Goal: Information Seeking & Learning: Learn about a topic

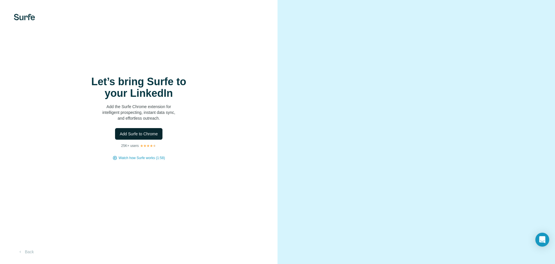
click at [141, 133] on span "Add Surfe to Chrome" at bounding box center [139, 134] width 38 height 6
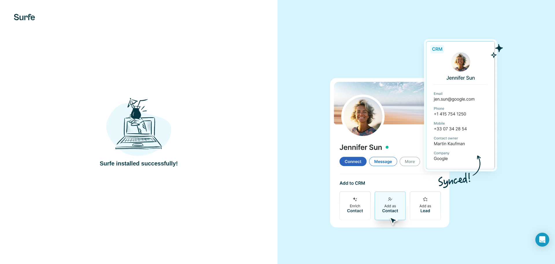
drag, startPoint x: 428, startPoint y: 24, endPoint x: 509, endPoint y: 3, distance: 83.2
click at [430, 23] on div at bounding box center [417, 132] width 278 height 264
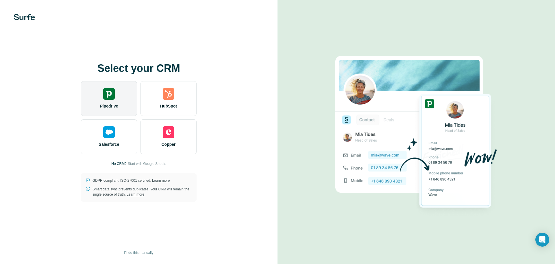
drag, startPoint x: 130, startPoint y: 87, endPoint x: 133, endPoint y: 88, distance: 3.7
click at [133, 88] on div "Pipedrive" at bounding box center [109, 98] width 56 height 35
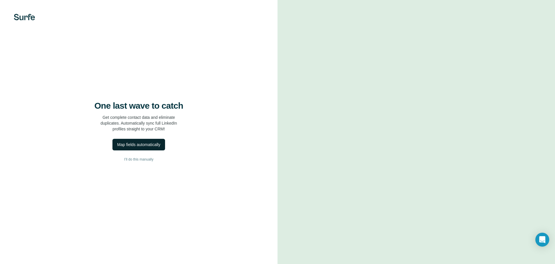
click at [155, 147] on div "Map fields automatically" at bounding box center [138, 144] width 43 height 6
click at [93, 246] on span "Dismiss" at bounding box center [95, 249] width 14 height 6
click at [148, 156] on button "I’ll do this manually" at bounding box center [139, 159] width 255 height 9
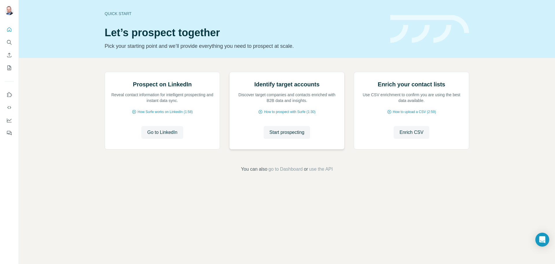
click at [244, 103] on p "Discover target companies and contacts enriched with B2B data and insights." at bounding box center [286, 98] width 103 height 12
drag, startPoint x: 278, startPoint y: 196, endPoint x: 337, endPoint y: 185, distance: 59.9
click at [340, 149] on div "Identify target accounts Discover target companies and contacts enriched with B…" at bounding box center [287, 110] width 115 height 77
click at [315, 114] on span "How to prospect with Surfe (1:30)" at bounding box center [289, 111] width 51 height 5
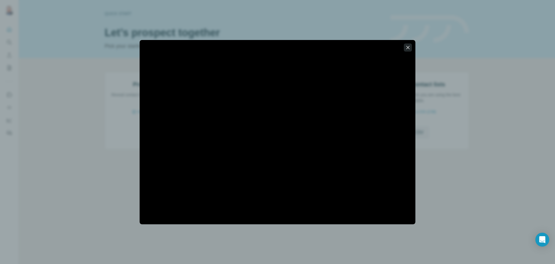
click at [406, 48] on icon "button" at bounding box center [408, 48] width 6 height 6
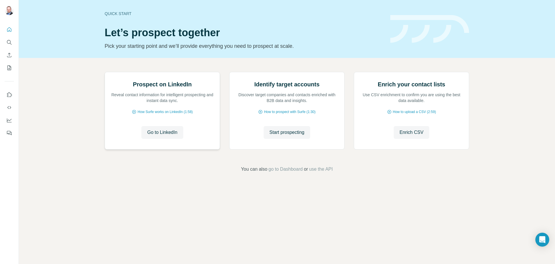
drag, startPoint x: 290, startPoint y: 198, endPoint x: 167, endPoint y: 208, distance: 123.6
click at [174, 186] on div "Prospect on LinkedIn Reveal contact information for intelligent prospecting and…" at bounding box center [287, 122] width 537 height 128
click at [163, 136] on span "Go to LinkedIn" at bounding box center [162, 132] width 30 height 7
click at [274, 139] on button "Start prospecting" at bounding box center [287, 132] width 47 height 13
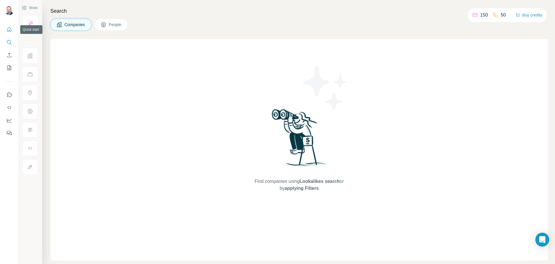
click at [7, 31] on icon "Quick start" at bounding box center [9, 29] width 4 height 4
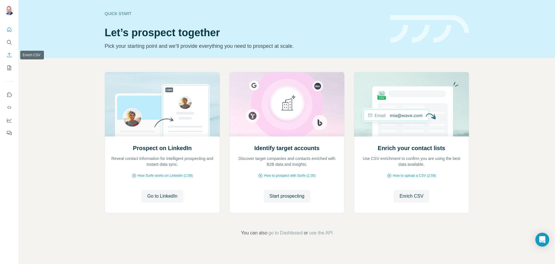
click at [9, 56] on icon "Enrich CSV" at bounding box center [9, 55] width 6 height 6
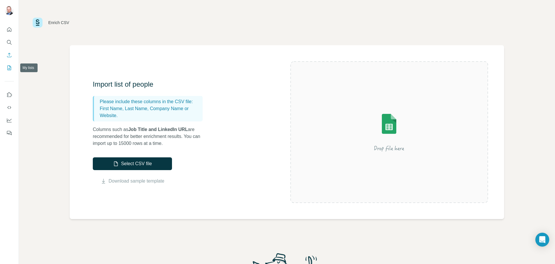
click at [7, 69] on icon "My lists" at bounding box center [9, 68] width 6 height 6
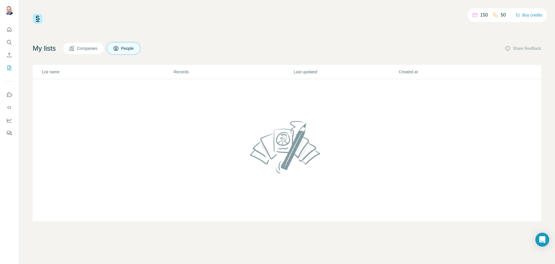
click at [95, 51] on span "Companies" at bounding box center [87, 48] width 21 height 6
click at [481, 16] on p "150" at bounding box center [485, 15] width 8 height 7
click at [12, 68] on icon "My lists" at bounding box center [9, 68] width 6 height 6
click at [12, 95] on button "Use Surfe on LinkedIn" at bounding box center [9, 94] width 9 height 10
click at [9, 43] on icon "Search" at bounding box center [9, 42] width 6 height 6
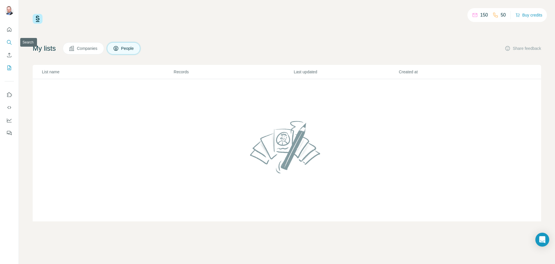
click at [8, 42] on icon "Search" at bounding box center [9, 42] width 6 height 6
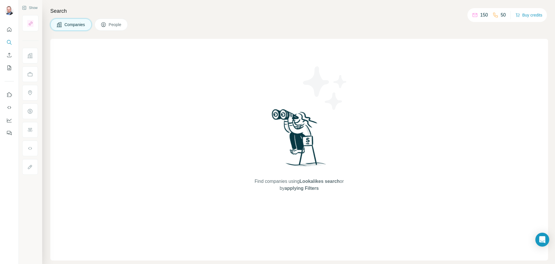
click at [308, 184] on span "Find companies using Lookalikes search or by applying Filters" at bounding box center [299, 185] width 93 height 14
click at [307, 188] on span "applying Filters" at bounding box center [302, 187] width 34 height 5
click at [301, 176] on div "Find companies using Lookalikes search or by applying Filters" at bounding box center [299, 149] width 104 height 221
drag, startPoint x: 117, startPoint y: 18, endPoint x: 116, endPoint y: 21, distance: 3.0
click at [116, 21] on div "Search Companies People Find companies using Lookalikes search or by applying F…" at bounding box center [298, 132] width 513 height 264
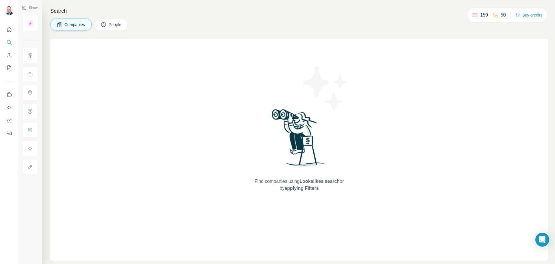
click at [75, 25] on span "Companies" at bounding box center [75, 25] width 21 height 6
click at [302, 141] on img at bounding box center [299, 139] width 60 height 65
click at [304, 189] on span "applying Filters" at bounding box center [302, 187] width 34 height 5
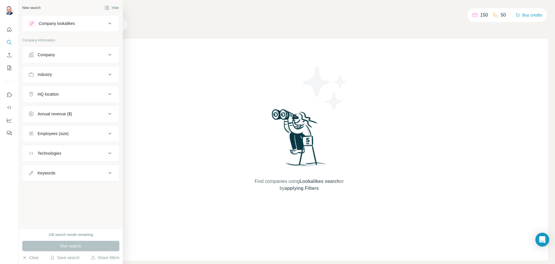
click at [97, 54] on div "Company" at bounding box center [67, 55] width 78 height 6
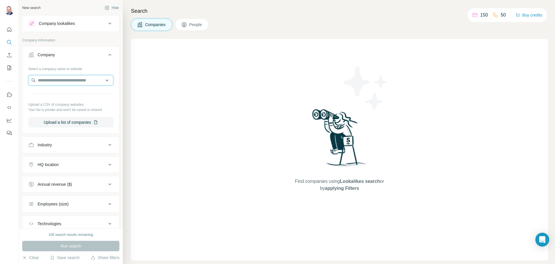
click at [89, 80] on input "text" at bounding box center [70, 80] width 85 height 10
click at [77, 93] on div "Type to search" at bounding box center [69, 94] width 78 height 12
click at [83, 77] on input "text" at bounding box center [70, 80] width 85 height 10
click at [84, 41] on p "Company information" at bounding box center [70, 40] width 97 height 5
click at [78, 25] on div "Company lookalikes" at bounding box center [67, 23] width 78 height 7
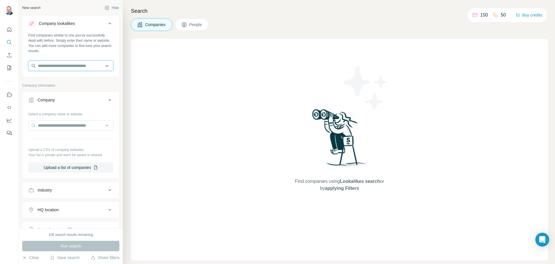
click at [69, 65] on input "text" at bounding box center [70, 65] width 85 height 10
drag, startPoint x: 64, startPoint y: 65, endPoint x: 61, endPoint y: 67, distance: 3.0
click at [61, 67] on input "text" at bounding box center [70, 65] width 85 height 10
click at [71, 66] on input "text" at bounding box center [70, 65] width 85 height 10
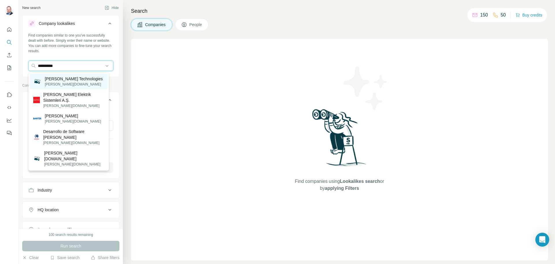
type input "**********"
click at [68, 78] on p "[PERSON_NAME] Technologies" at bounding box center [74, 79] width 58 height 6
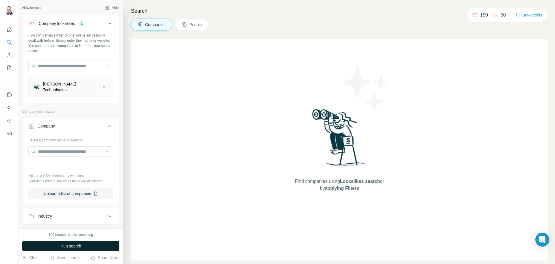
click at [76, 244] on span "Run search" at bounding box center [70, 246] width 21 height 6
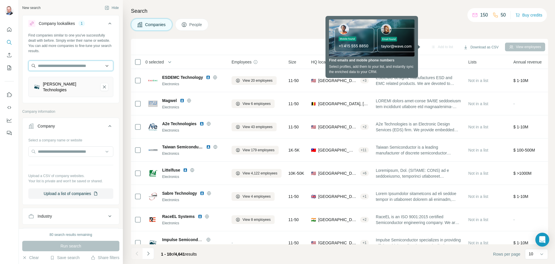
click at [67, 69] on input "text" at bounding box center [70, 65] width 85 height 10
click at [272, 38] on div "Search Companies People Sync to Pipedrive Add to list Download as CSV View empl…" at bounding box center [339, 132] width 433 height 264
click at [68, 86] on div "[PERSON_NAME] Technologies" at bounding box center [69, 87] width 53 height 12
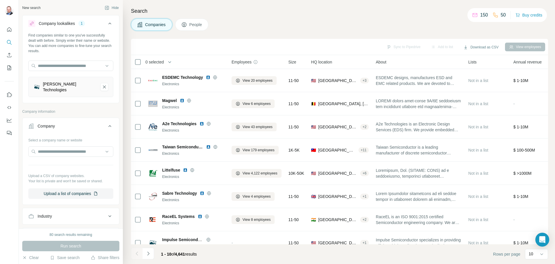
click at [102, 84] on icon "Bartek Technologies-remove-button" at bounding box center [104, 87] width 5 height 6
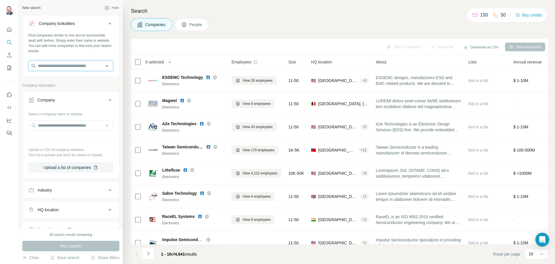
click at [64, 67] on input "text" at bounding box center [70, 65] width 85 height 10
click at [72, 127] on input "text" at bounding box center [70, 125] width 85 height 10
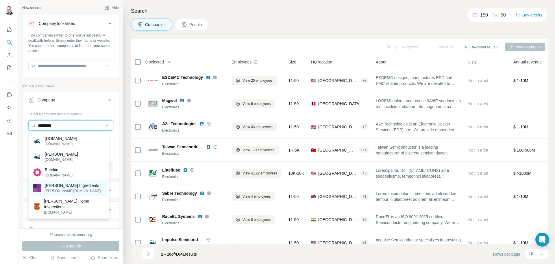
type input "*********"
click at [77, 195] on div "[PERSON_NAME] Ingredients [PERSON_NAME][DOMAIN_NAME]" at bounding box center [69, 188] width 78 height 16
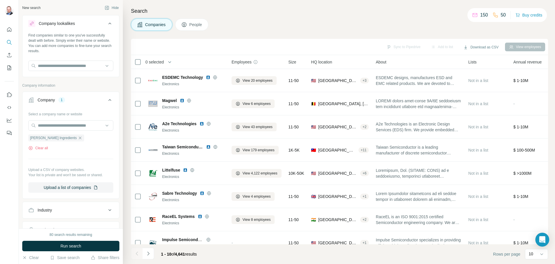
click at [56, 170] on p "Upload a CSV of company websites." at bounding box center [70, 169] width 85 height 5
click at [69, 60] on div "Find companies similar to one you've successfully dealt with before. Simply ent…" at bounding box center [71, 54] width 97 height 43
click at [69, 63] on input "text" at bounding box center [70, 65] width 85 height 10
type input "*********"
drag, startPoint x: 59, startPoint y: 73, endPoint x: 60, endPoint y: 79, distance: 6.4
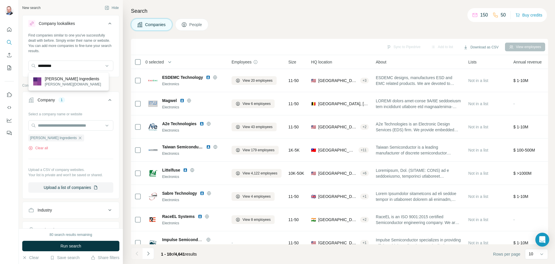
click at [59, 75] on div "[PERSON_NAME] Ingredients [PERSON_NAME][DOMAIN_NAME]" at bounding box center [68, 81] width 81 height 19
click at [60, 79] on div "Company lookalikes Find companies similar to one you've successfully dealt with…" at bounding box center [70, 165] width 97 height 301
click at [78, 139] on icon "button" at bounding box center [80, 137] width 5 height 5
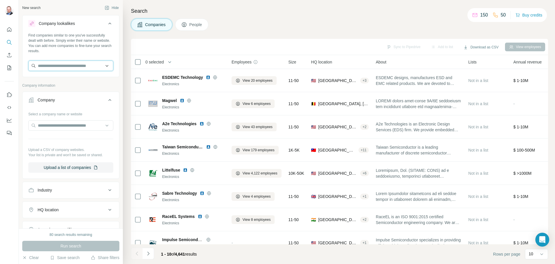
click at [82, 67] on input "text" at bounding box center [70, 65] width 85 height 10
type input "*********"
click at [66, 79] on p "[PERSON_NAME] Ingredients" at bounding box center [73, 79] width 56 height 6
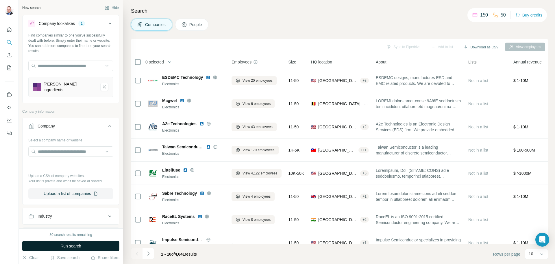
click at [62, 248] on span "Run search" at bounding box center [70, 246] width 21 height 6
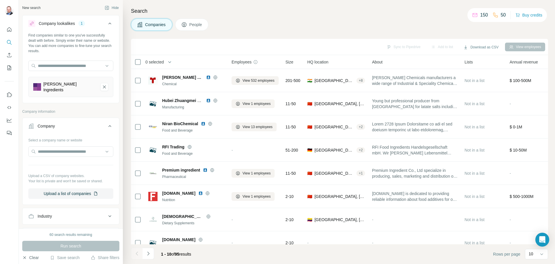
click at [35, 258] on button "Clear" at bounding box center [30, 257] width 16 height 6
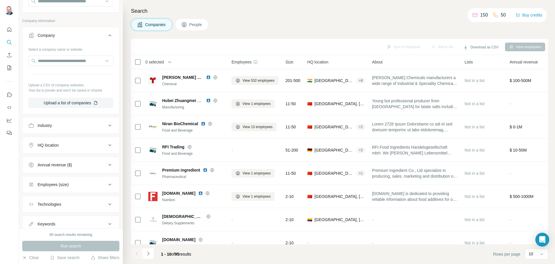
scroll to position [85, 0]
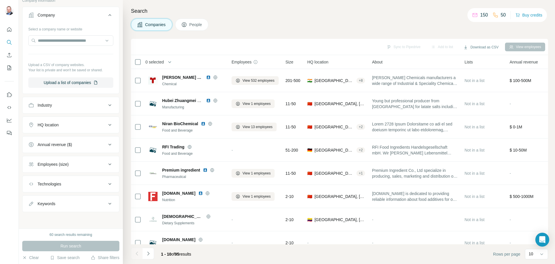
drag, startPoint x: 86, startPoint y: 102, endPoint x: 41, endPoint y: 111, distance: 45.2
click at [86, 103] on div "Industry" at bounding box center [67, 105] width 78 height 6
click at [67, 119] on input at bounding box center [67, 119] width 71 height 6
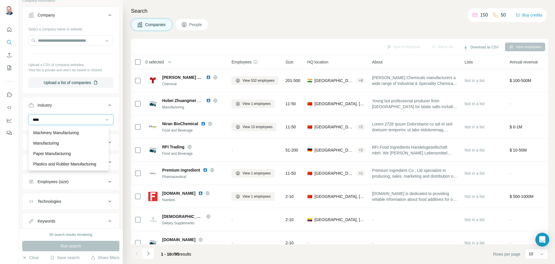
scroll to position [16, 0]
type input "*****"
click at [68, 140] on div "Manufacturing" at bounding box center [68, 143] width 71 height 6
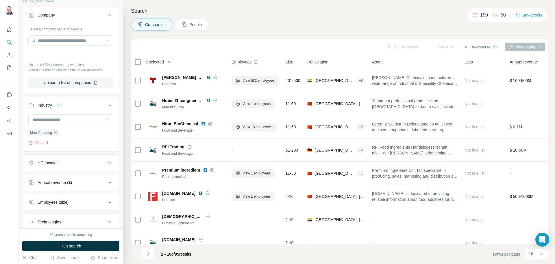
click at [71, 166] on button "HQ location" at bounding box center [71, 163] width 97 height 14
click at [79, 166] on button "HQ location" at bounding box center [71, 164] width 97 height 16
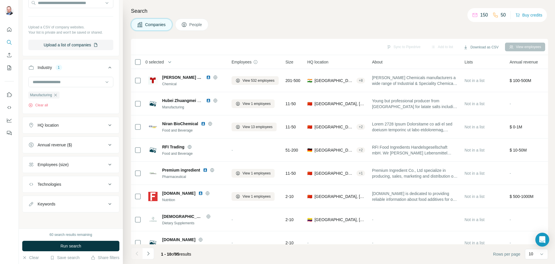
scroll to position [123, 0]
click at [76, 182] on div "Technologies" at bounding box center [67, 184] width 78 height 6
click at [74, 169] on button "Employees (size)" at bounding box center [71, 164] width 97 height 14
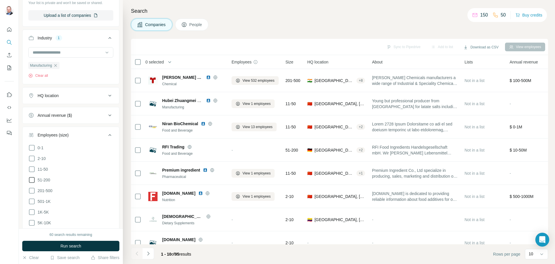
click at [35, 181] on icon at bounding box center [31, 179] width 7 height 7
click at [37, 191] on span "201-500" at bounding box center [43, 190] width 17 height 6
click at [39, 219] on label "5K-10K" at bounding box center [39, 222] width 23 height 7
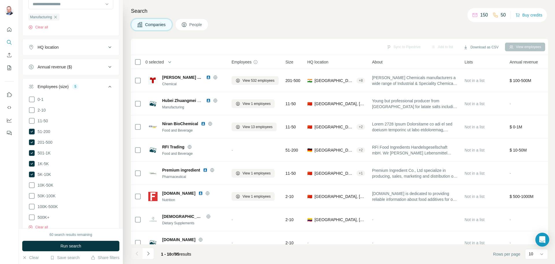
scroll to position [277, 0]
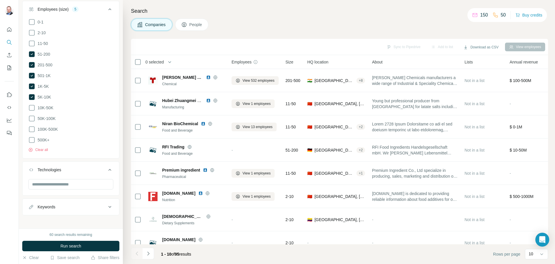
click at [47, 109] on ul "0-1 2-10 11-50 [PHONE_NUMBER] 501-1K 1K-5K 5K-10K 10K-50K 50K-100K 100K-500K 50…" at bounding box center [70, 81] width 85 height 125
click at [47, 108] on span "10K-50K" at bounding box center [44, 108] width 18 height 6
click at [62, 182] on input "text" at bounding box center [70, 184] width 85 height 10
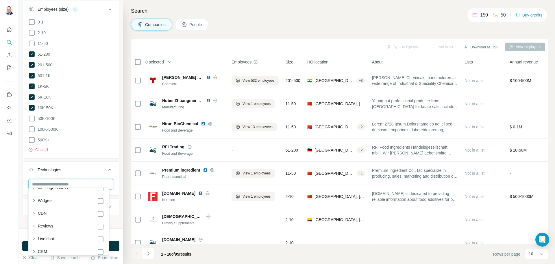
scroll to position [318, 0]
click at [61, 182] on input "text" at bounding box center [70, 184] width 85 height 10
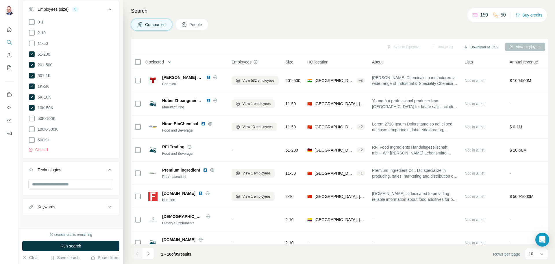
click at [61, 167] on div "Technologies" at bounding box center [50, 170] width 24 height 6
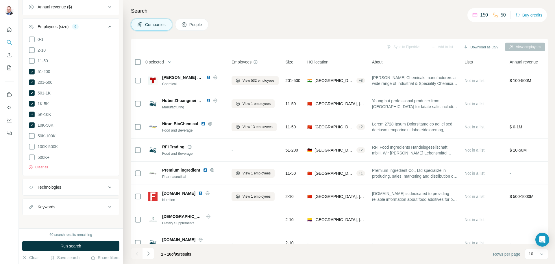
click at [64, 204] on div "Keywords" at bounding box center [67, 207] width 78 height 6
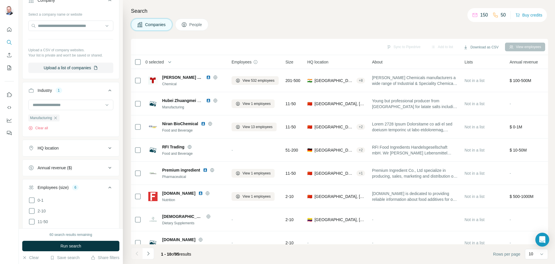
scroll to position [115, 0]
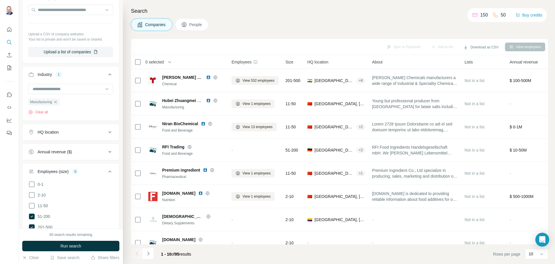
click at [87, 131] on div "HQ location" at bounding box center [67, 132] width 78 height 6
click at [79, 142] on input "text" at bounding box center [70, 146] width 85 height 10
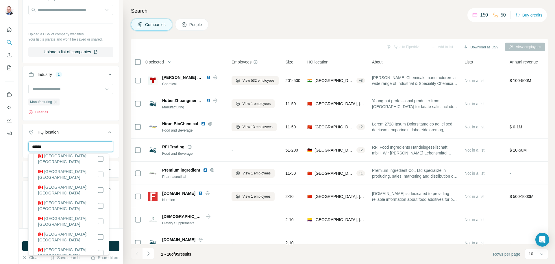
scroll to position [58, 0]
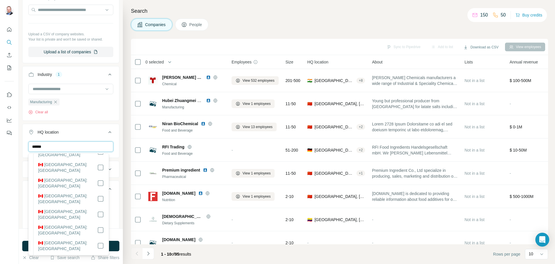
type input "******"
click at [98, 224] on li "🇨🇦 [GEOGRAPHIC_DATA]: [GEOGRAPHIC_DATA]" at bounding box center [68, 232] width 71 height 16
click at [95, 127] on button "HQ location 1" at bounding box center [71, 133] width 97 height 16
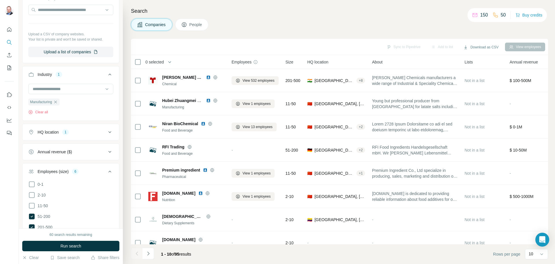
click at [81, 242] on button "Run search" at bounding box center [70, 245] width 97 height 10
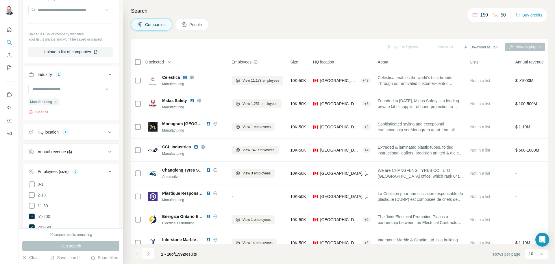
drag, startPoint x: 183, startPoint y: 128, endPoint x: 342, endPoint y: 12, distance: 196.9
click at [342, 12] on h4 "Search" at bounding box center [339, 11] width 417 height 8
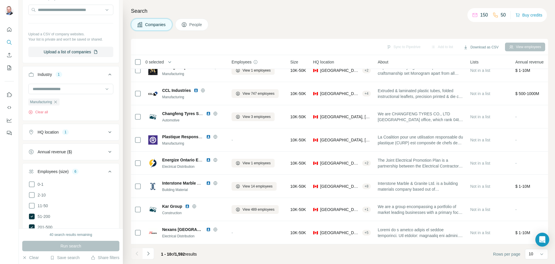
scroll to position [144, 0]
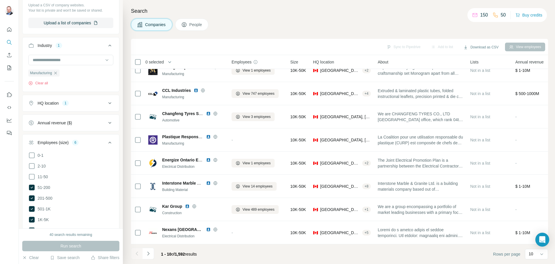
click at [94, 123] on div "Annual revenue ($)" at bounding box center [67, 123] width 78 height 6
click at [94, 122] on div "Annual revenue ($)" at bounding box center [67, 123] width 78 height 6
click at [94, 121] on div "Annual revenue ($)" at bounding box center [67, 123] width 78 height 6
click at [99, 123] on div "Annual revenue ($)" at bounding box center [67, 123] width 78 height 6
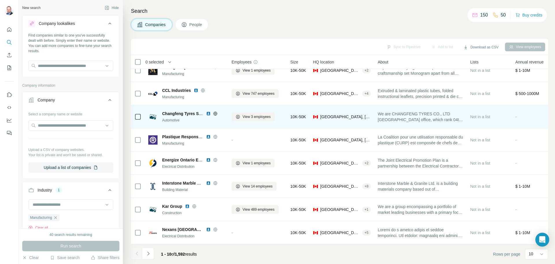
scroll to position [59, 0]
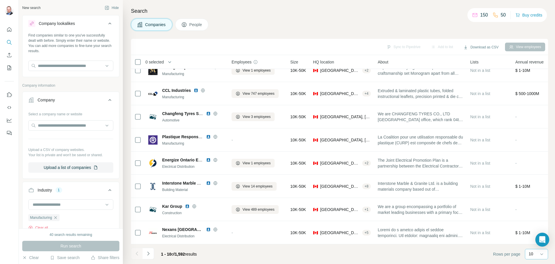
click at [539, 251] on div "10" at bounding box center [536, 254] width 14 height 6
click at [534, 209] on p "60" at bounding box center [532, 210] width 5 height 6
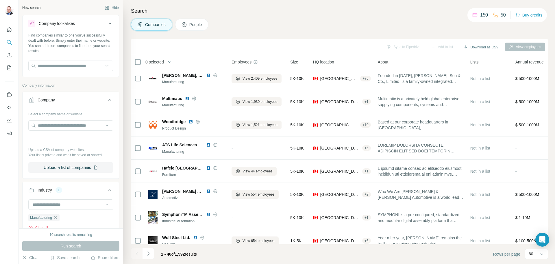
scroll to position [347, 0]
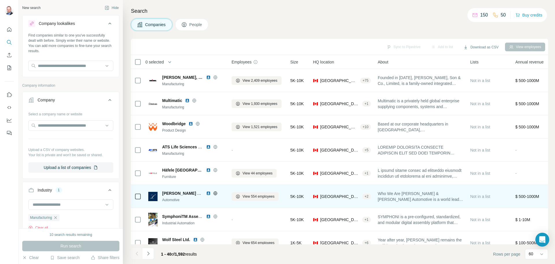
click at [210, 193] on img at bounding box center [208, 193] width 5 height 5
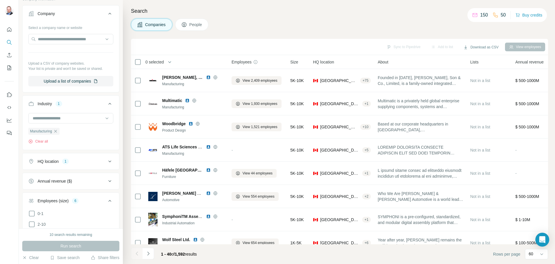
scroll to position [87, 0]
click at [90, 165] on button "HQ location 1" at bounding box center [71, 161] width 97 height 14
click at [58, 176] on input "text" at bounding box center [70, 175] width 85 height 10
type input "********"
click at [39, 199] on button "Clear all" at bounding box center [38, 198] width 20 height 5
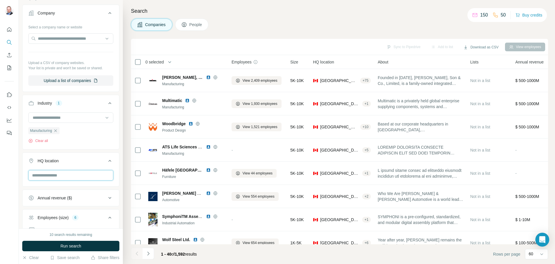
click at [60, 175] on input "text" at bounding box center [70, 175] width 85 height 10
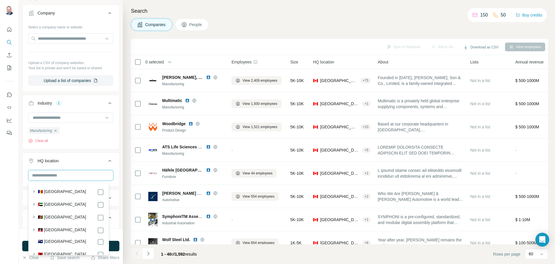
type input "*"
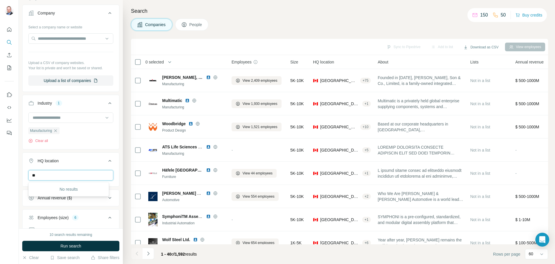
type input "*"
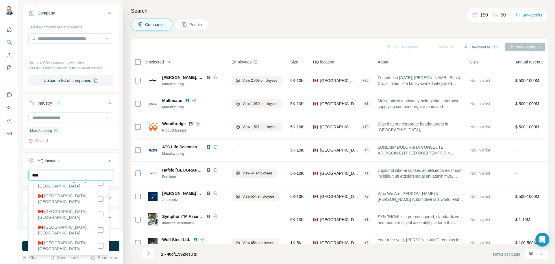
scroll to position [87, 0]
type input "****"
click at [72, 239] on label "🇨🇦 [GEOGRAPHIC_DATA]: [GEOGRAPHIC_DATA]" at bounding box center [67, 245] width 59 height 12
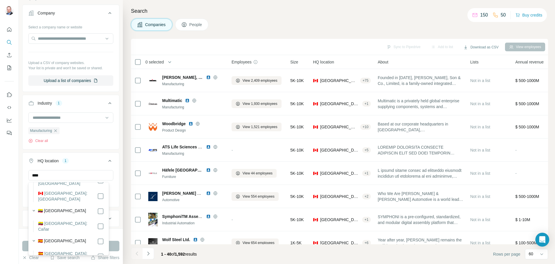
scroll to position [235, 0]
click at [106, 160] on icon at bounding box center [109, 160] width 7 height 7
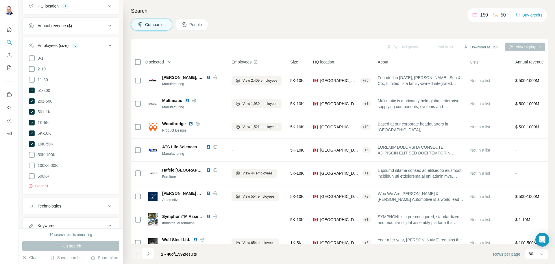
scroll to position [260, 0]
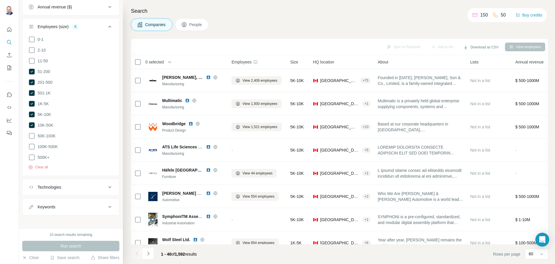
click at [96, 204] on div "Keywords" at bounding box center [67, 207] width 78 height 6
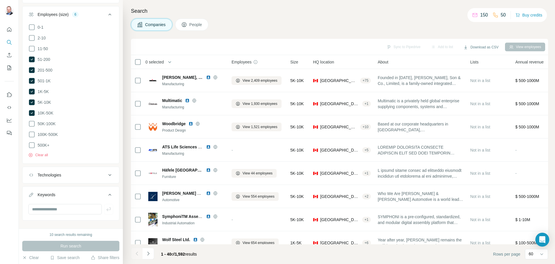
scroll to position [277, 0]
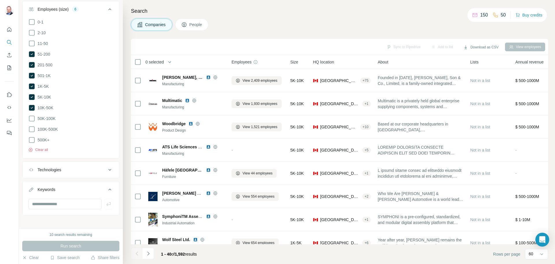
click at [90, 169] on div "Technologies" at bounding box center [67, 170] width 78 height 6
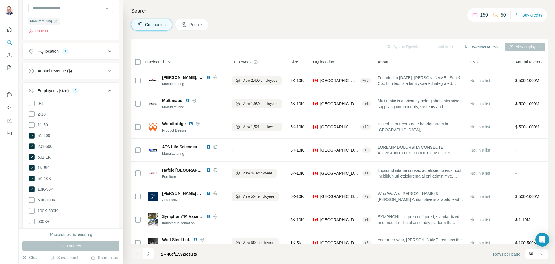
scroll to position [191, 0]
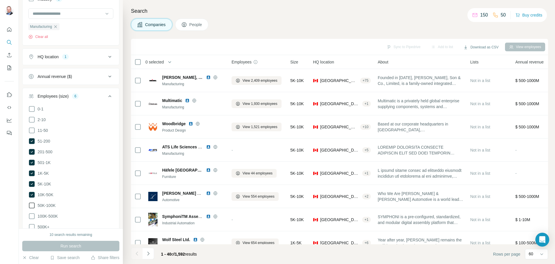
click at [53, 204] on span "50K-100K" at bounding box center [45, 205] width 20 height 6
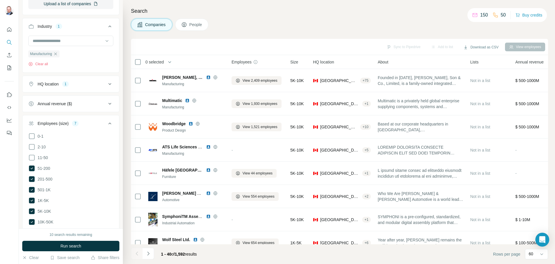
scroll to position [133, 0]
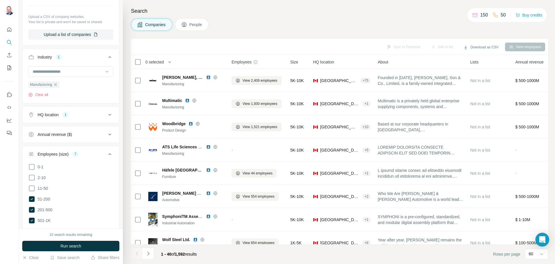
click at [106, 138] on icon at bounding box center [109, 134] width 7 height 7
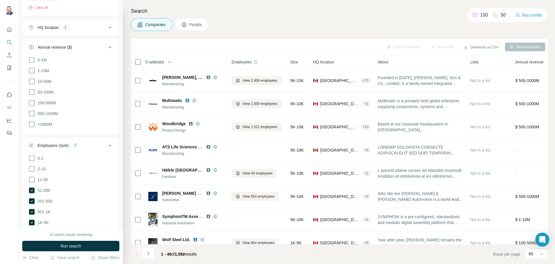
scroll to position [220, 0]
click at [50, 124] on span ">1000M" at bounding box center [43, 125] width 17 height 6
click at [51, 113] on span "500-1000M" at bounding box center [46, 114] width 23 height 6
click at [47, 105] on label "100-500M" at bounding box center [41, 103] width 27 height 7
click at [51, 93] on span "50-100M" at bounding box center [44, 92] width 18 height 6
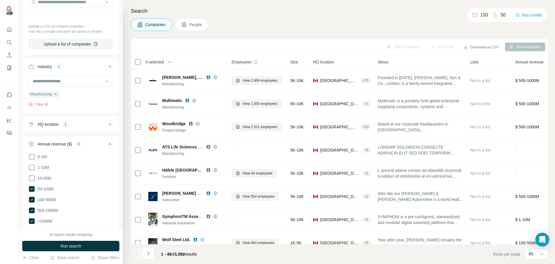
scroll to position [104, 0]
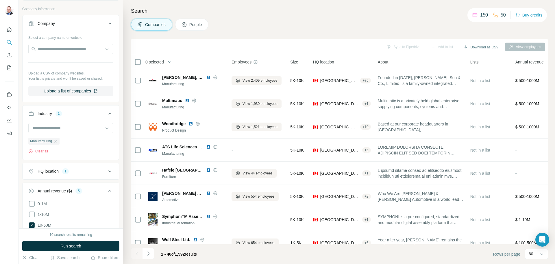
scroll to position [75, 0]
click at [78, 129] on input at bounding box center [67, 129] width 71 height 6
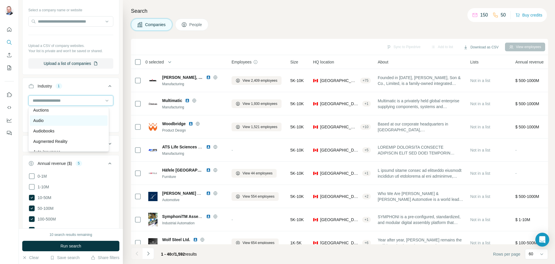
scroll to position [376, 0]
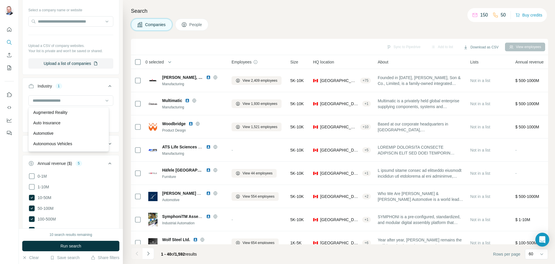
click at [85, 136] on div "Automotive" at bounding box center [68, 133] width 71 height 6
click at [96, 99] on input at bounding box center [67, 100] width 71 height 6
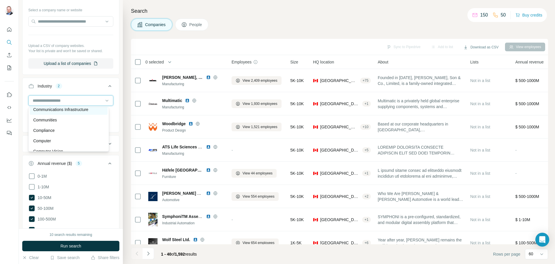
scroll to position [1099, 0]
drag, startPoint x: 60, startPoint y: 125, endPoint x: 106, endPoint y: 86, distance: 60.1
click at [60, 126] on div "Construction" at bounding box center [68, 123] width 71 height 6
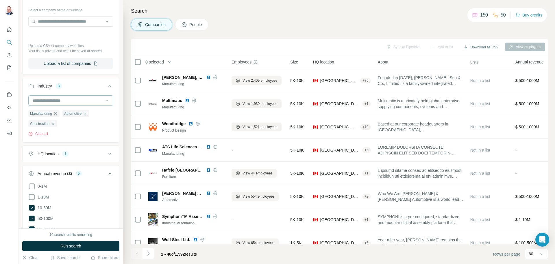
click at [85, 99] on input at bounding box center [67, 100] width 71 height 6
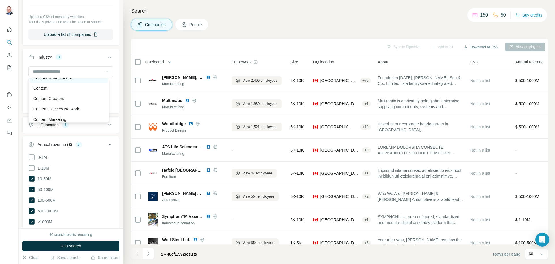
scroll to position [1273, 0]
drag, startPoint x: 82, startPoint y: 102, endPoint x: 84, endPoint y: 97, distance: 5.4
click at [85, 72] on div "Freight Service" at bounding box center [68, 70] width 71 height 6
click at [99, 72] on div at bounding box center [70, 71] width 85 height 10
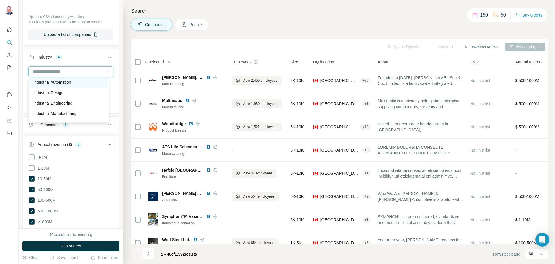
scroll to position [3124, 0]
click at [86, 87] on div "Industrial Manufacturing" at bounding box center [68, 85] width 71 height 6
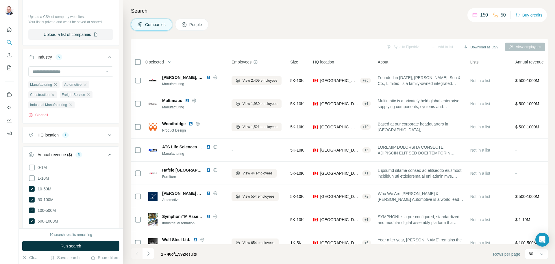
drag, startPoint x: 80, startPoint y: 245, endPoint x: 127, endPoint y: 224, distance: 50.8
click at [80, 246] on span "Run search" at bounding box center [70, 246] width 21 height 6
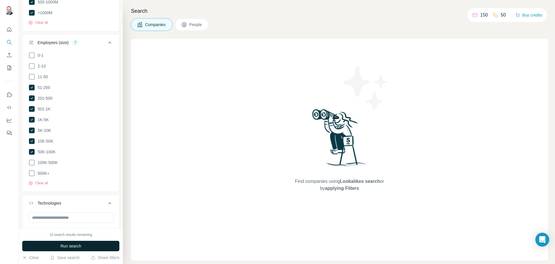
scroll to position [364, 0]
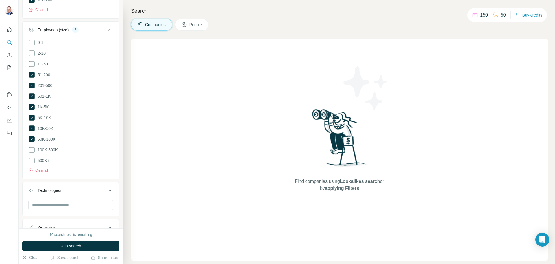
click at [91, 245] on button "Run search" at bounding box center [70, 245] width 97 height 10
click at [97, 252] on span "Close" at bounding box center [95, 249] width 10 height 6
click at [244, 187] on div "Find companies using Lookalikes search or by applying Filters" at bounding box center [339, 149] width 417 height 221
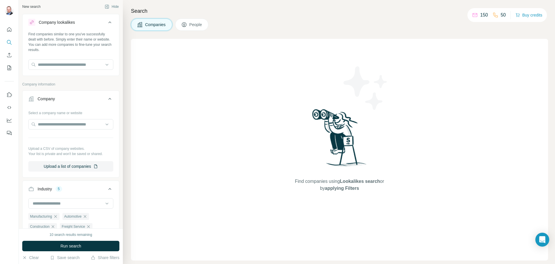
scroll to position [0, 0]
click at [366, 154] on img at bounding box center [340, 139] width 60 height 65
drag, startPoint x: 366, startPoint y: 160, endPoint x: 314, endPoint y: 177, distance: 54.3
click at [314, 177] on div "Find companies using Lookalikes search or by applying Filters" at bounding box center [340, 149] width 104 height 221
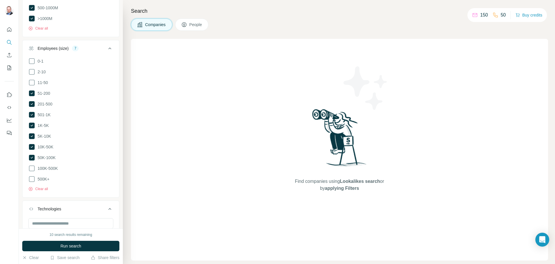
scroll to position [343, 0]
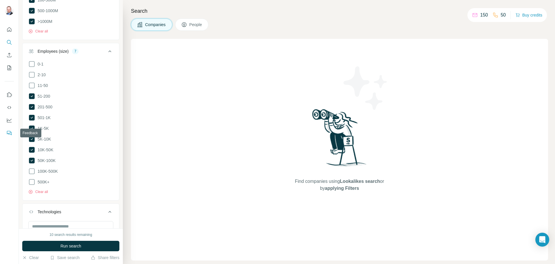
click at [9, 132] on icon "Feedback" at bounding box center [9, 133] width 6 height 6
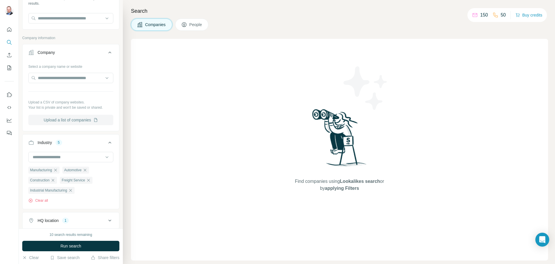
scroll to position [0, 0]
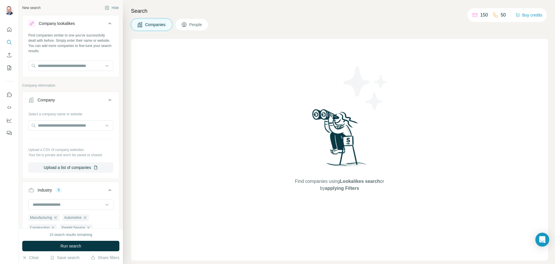
click at [70, 236] on div "10 search results remaining" at bounding box center [70, 234] width 43 height 5
click at [64, 66] on input "text" at bounding box center [70, 65] width 85 height 10
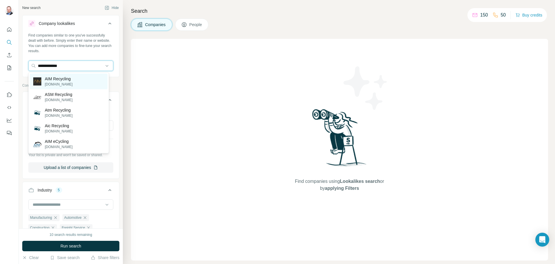
type input "**********"
click at [52, 82] on p "[DOMAIN_NAME]" at bounding box center [59, 84] width 28 height 5
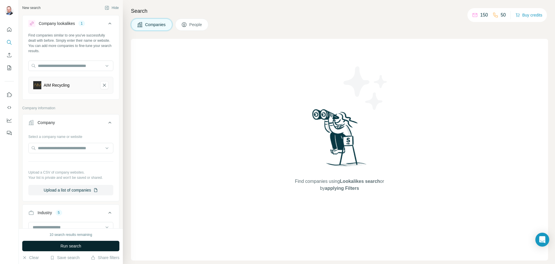
click at [84, 250] on button "Run search" at bounding box center [70, 245] width 97 height 10
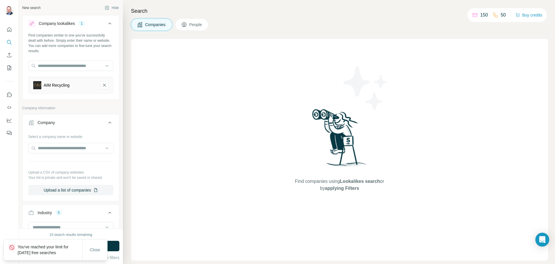
click at [350, 183] on span "Lookalikes search" at bounding box center [360, 180] width 40 height 5
click at [108, 123] on button "Company" at bounding box center [71, 123] width 97 height 16
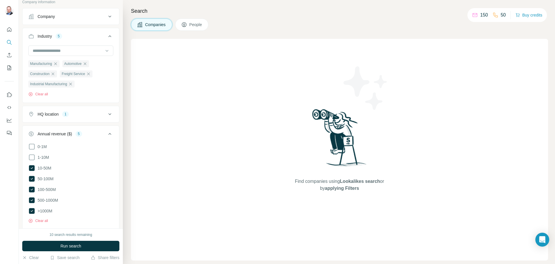
scroll to position [116, 0]
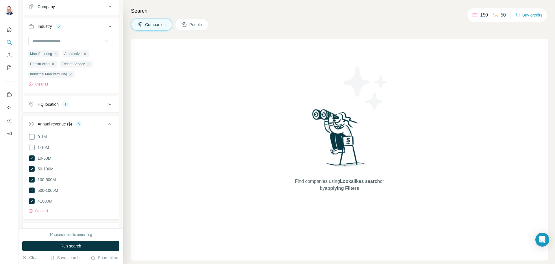
click at [193, 25] on span "People" at bounding box center [195, 25] width 13 height 6
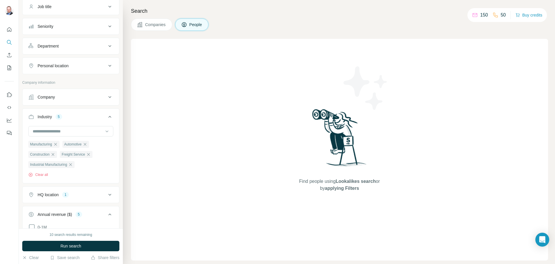
scroll to position [206, 0]
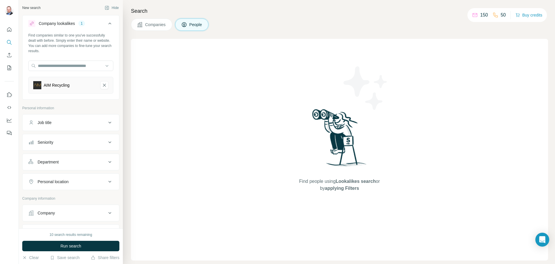
click at [69, 124] on div "Job title" at bounding box center [67, 122] width 78 height 6
click at [63, 140] on input "text" at bounding box center [64, 137] width 73 height 10
click at [75, 176] on div "Department" at bounding box center [67, 179] width 78 height 6
drag, startPoint x: 68, startPoint y: 190, endPoint x: 73, endPoint y: 189, distance: 5.1
click at [68, 188] on div "Department" at bounding box center [70, 188] width 97 height 34
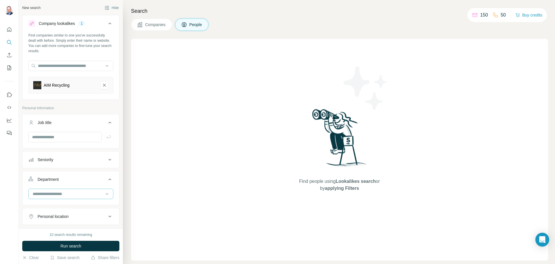
click at [71, 190] on div at bounding box center [67, 194] width 71 height 10
type input "*"
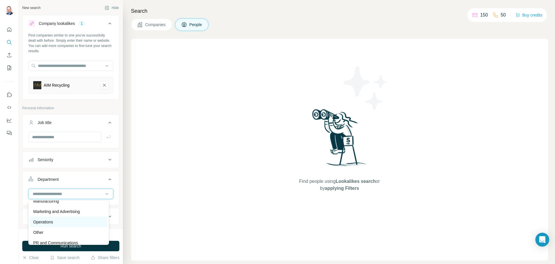
scroll to position [116, 0]
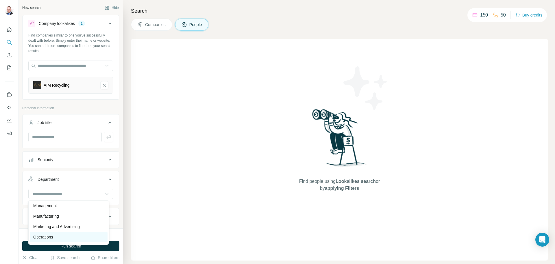
drag, startPoint x: 79, startPoint y: 216, endPoint x: 79, endPoint y: 239, distance: 23.1
click at [79, 239] on div "Accounting and Finance Board Business Support Customer Relations Design Editori…" at bounding box center [68, 222] width 81 height 45
click at [87, 156] on button "Seniority" at bounding box center [71, 159] width 97 height 14
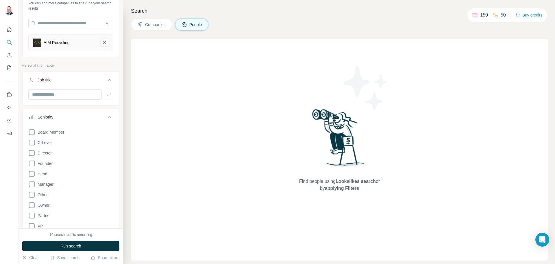
scroll to position [58, 0]
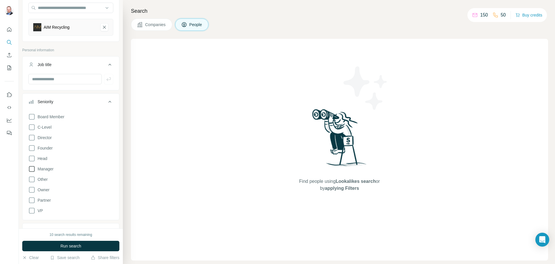
click at [45, 167] on span "Manager" at bounding box center [44, 169] width 18 height 6
click at [46, 159] on span "Head" at bounding box center [41, 158] width 12 height 6
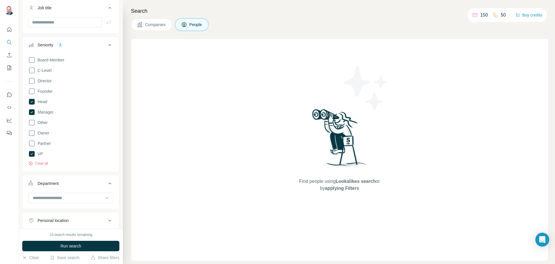
scroll to position [116, 0]
click at [68, 248] on span "Run search" at bounding box center [70, 246] width 21 height 6
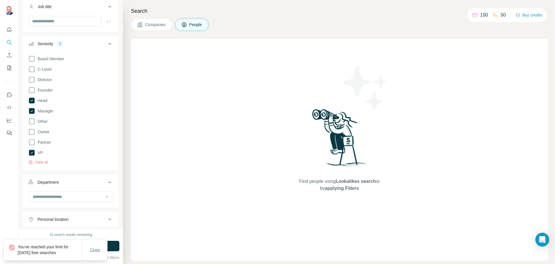
click at [97, 250] on span "Close" at bounding box center [95, 249] width 10 height 6
click at [106, 224] on button "Personal location" at bounding box center [71, 219] width 97 height 14
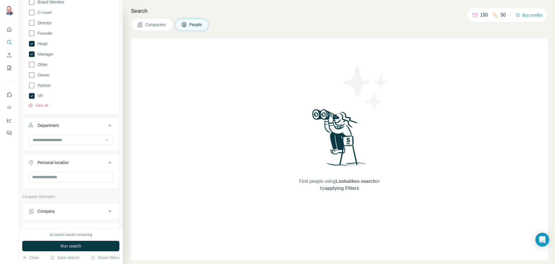
scroll to position [174, 0]
click at [59, 172] on input "text" at bounding box center [70, 175] width 85 height 10
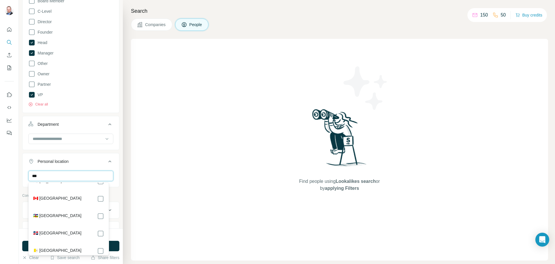
scroll to position [20, 0]
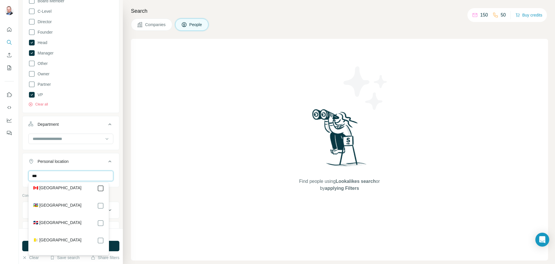
type input "***"
click at [133, 190] on div "Find people using Lookalikes search or by applying Filters" at bounding box center [339, 149] width 417 height 221
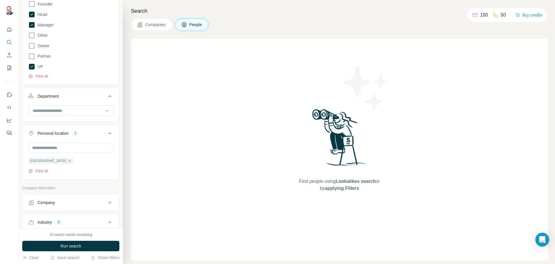
scroll to position [231, 0]
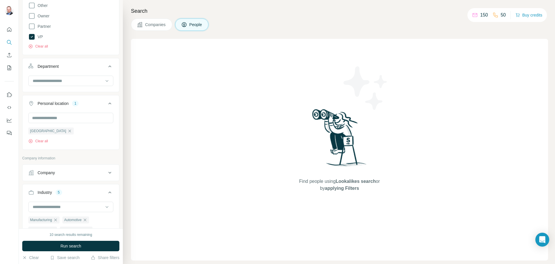
click at [61, 170] on div "Company" at bounding box center [67, 173] width 78 height 6
click at [61, 172] on div "Company" at bounding box center [67, 173] width 78 height 6
drag, startPoint x: 316, startPoint y: 41, endPoint x: 314, endPoint y: 40, distance: 3.1
click at [314, 40] on div "Find people using Lookalikes search or by applying Filters" at bounding box center [340, 149] width 104 height 221
click at [481, 14] on p "150" at bounding box center [485, 15] width 8 height 7
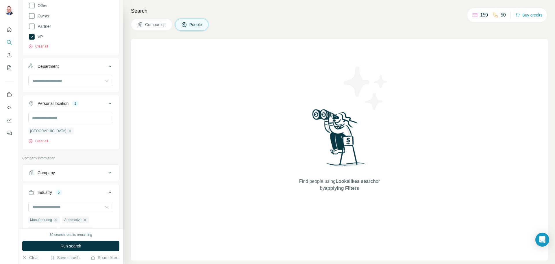
drag, startPoint x: 507, startPoint y: 14, endPoint x: 494, endPoint y: 16, distance: 12.6
click at [506, 14] on div "150 50 Buy credits" at bounding box center [508, 15] width 80 height 14
click at [8, 65] on icon "My lists" at bounding box center [9, 68] width 6 height 6
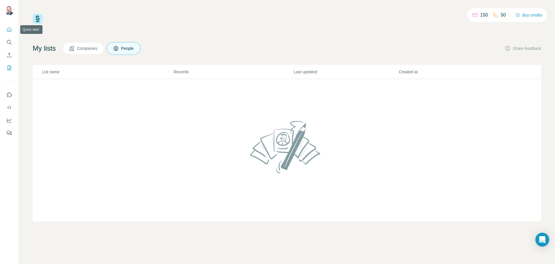
click at [11, 28] on icon "Quick start" at bounding box center [9, 30] width 6 height 6
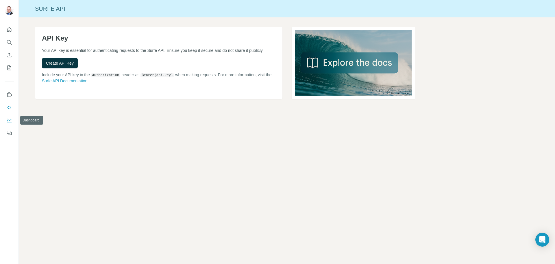
click at [6, 118] on icon "Dashboard" at bounding box center [9, 120] width 6 height 6
